Goal: Communication & Community: Ask a question

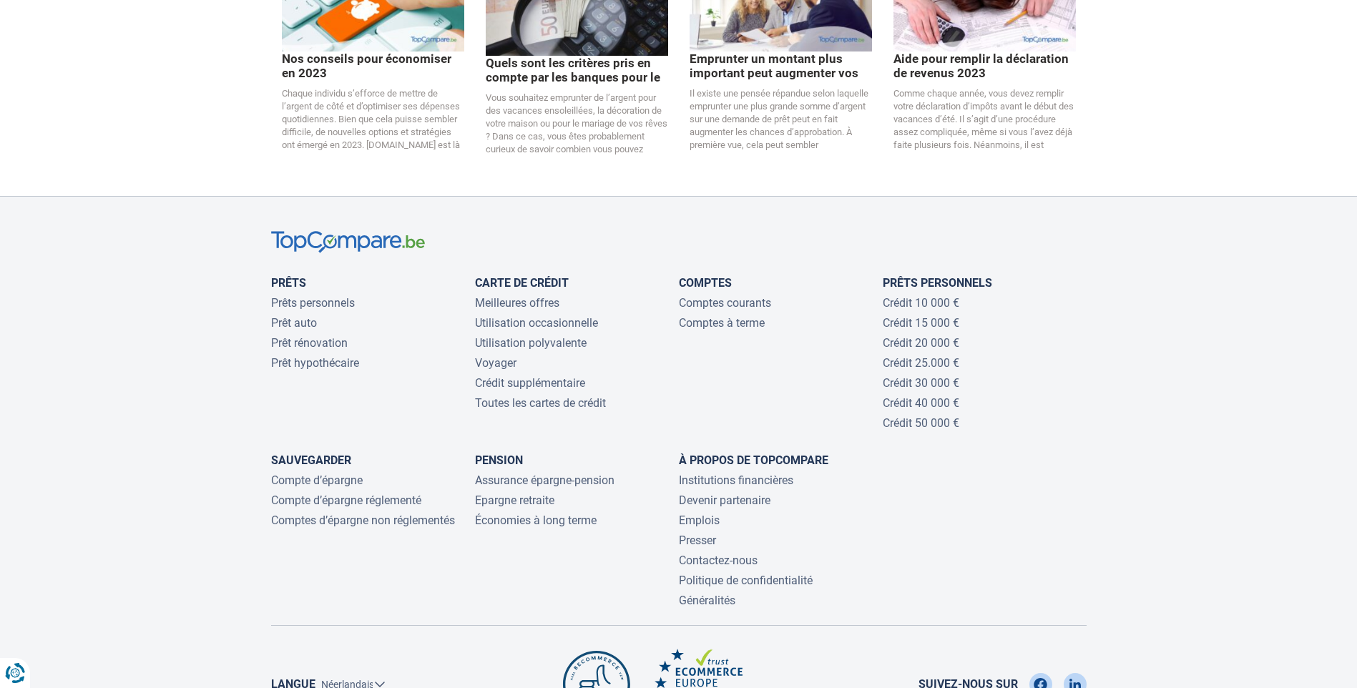
scroll to position [3075, 0]
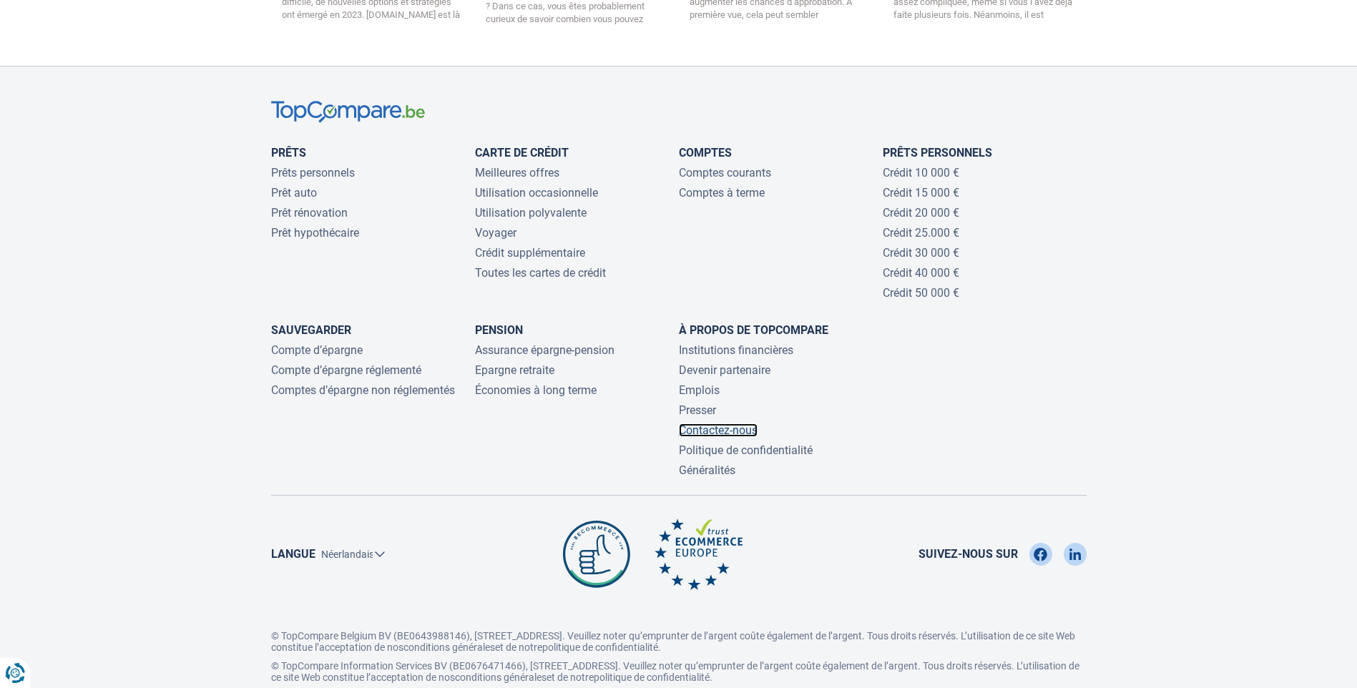
click at [736, 437] on link "Contactez-nous" at bounding box center [718, 430] width 79 height 14
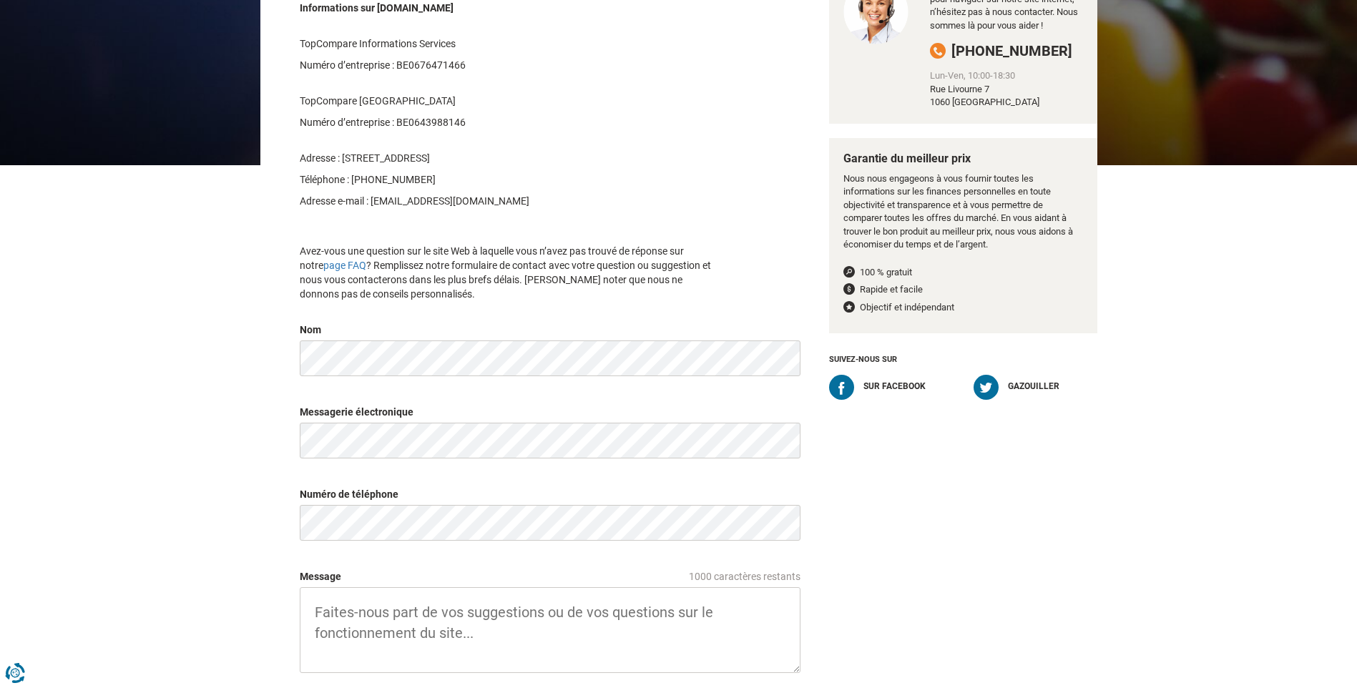
scroll to position [358, 0]
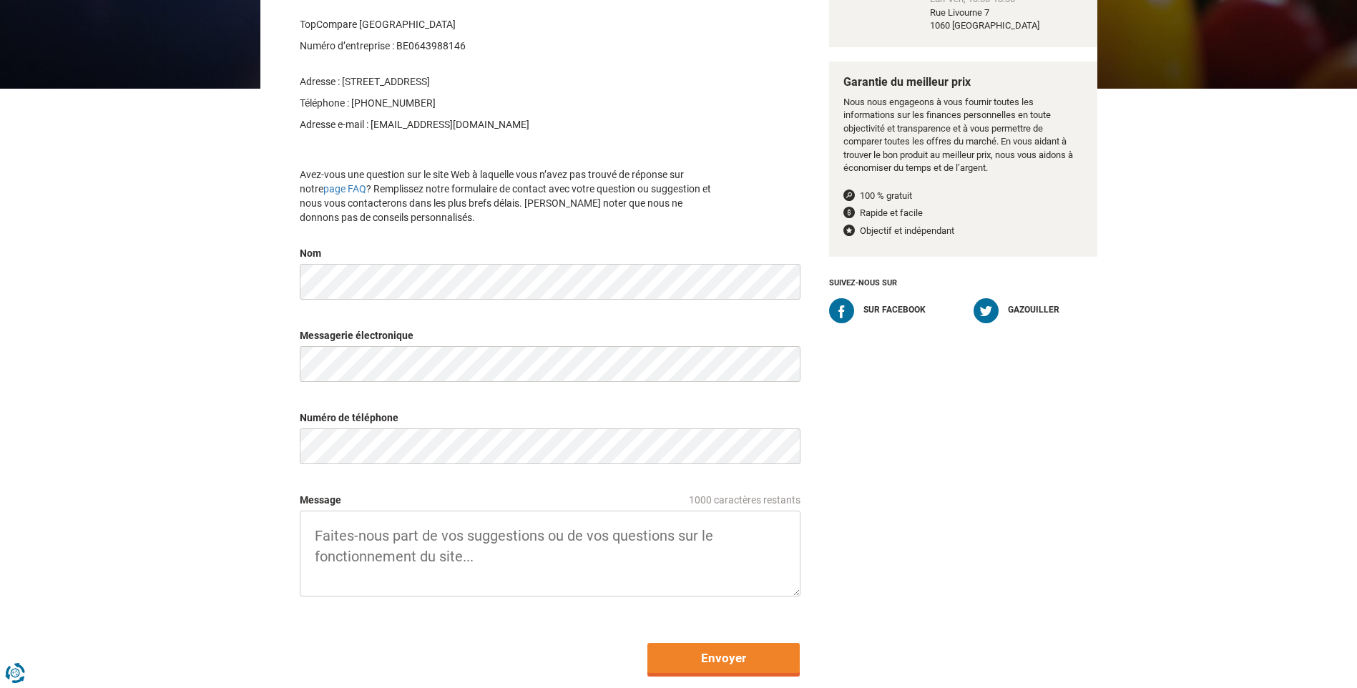
click at [400, 546] on textarea "Message 1000 caractères restants" at bounding box center [550, 554] width 501 height 86
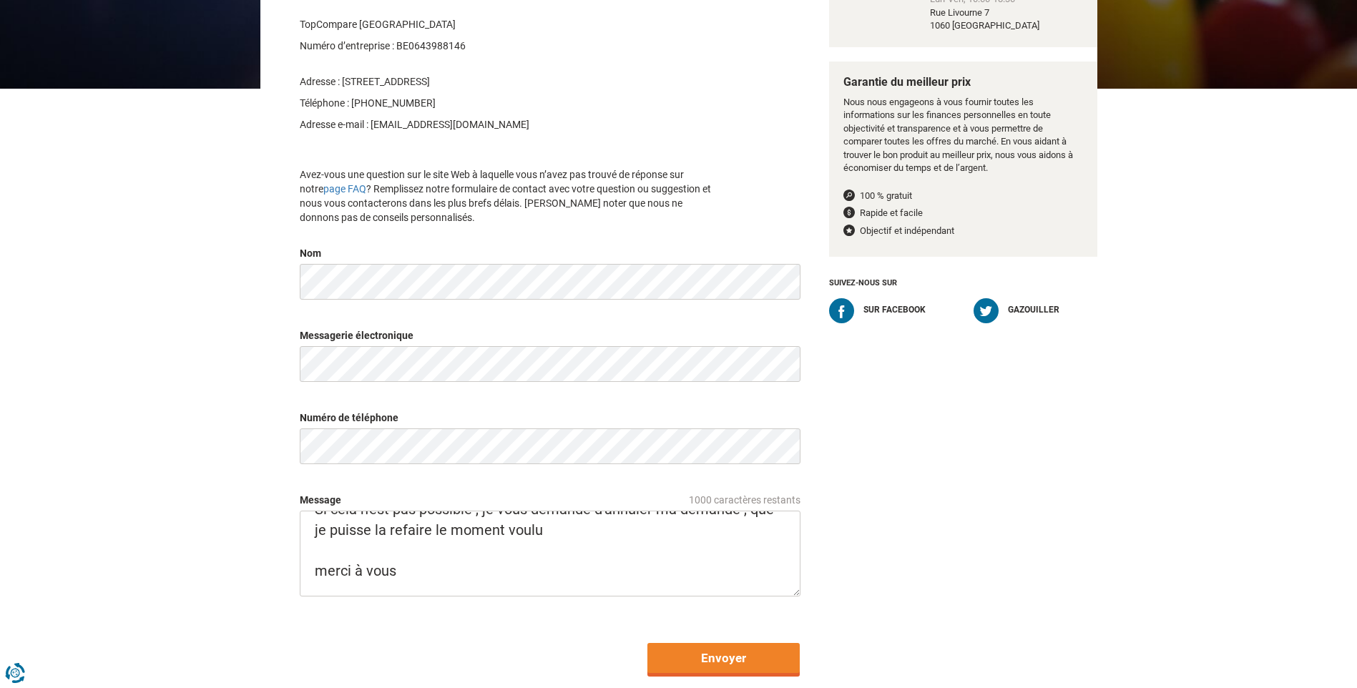
scroll to position [174, 0]
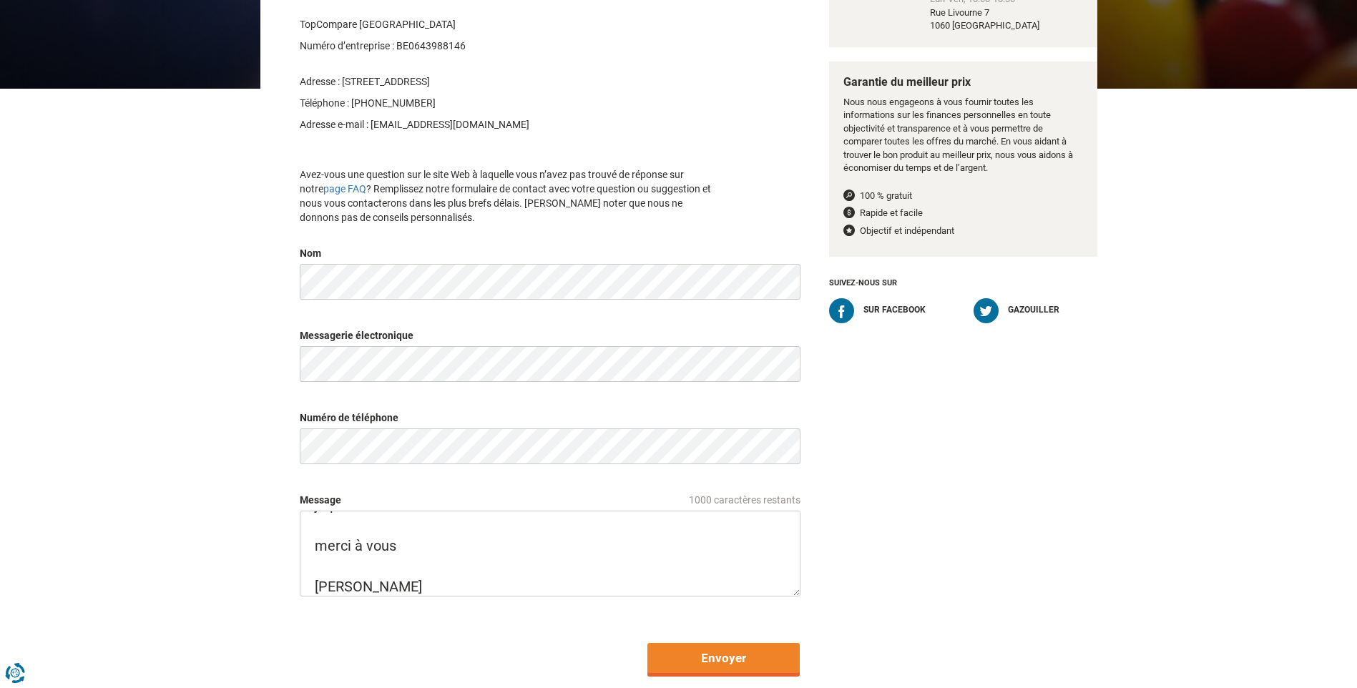
type textarea "Bonjour je me suis adressé à vous pour voir ce que l'on pourrait me proposer. j…"
click at [713, 661] on input "Envoyer" at bounding box center [723, 658] width 152 height 30
